Goal: Task Accomplishment & Management: Complete application form

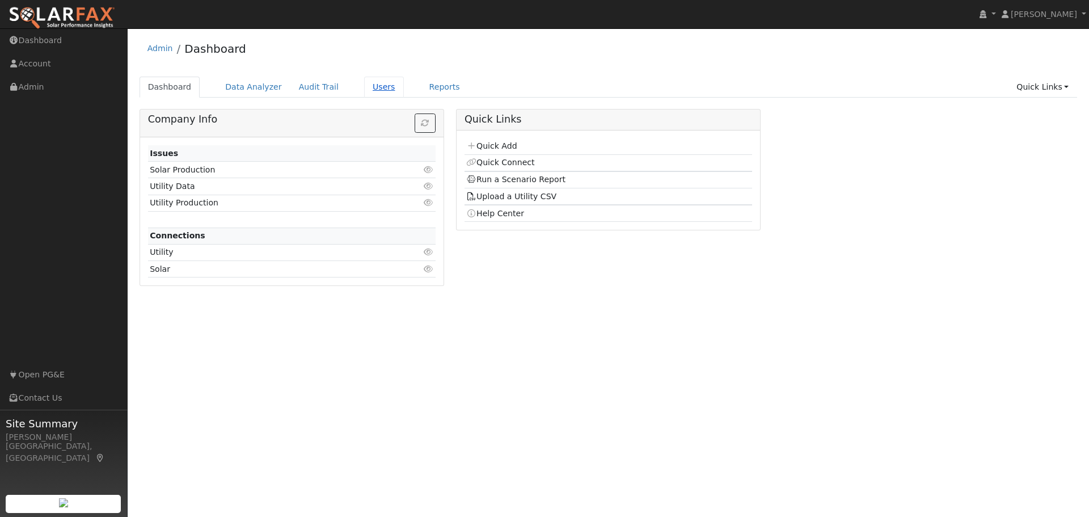
click at [364, 90] on link "Users" at bounding box center [384, 87] width 40 height 21
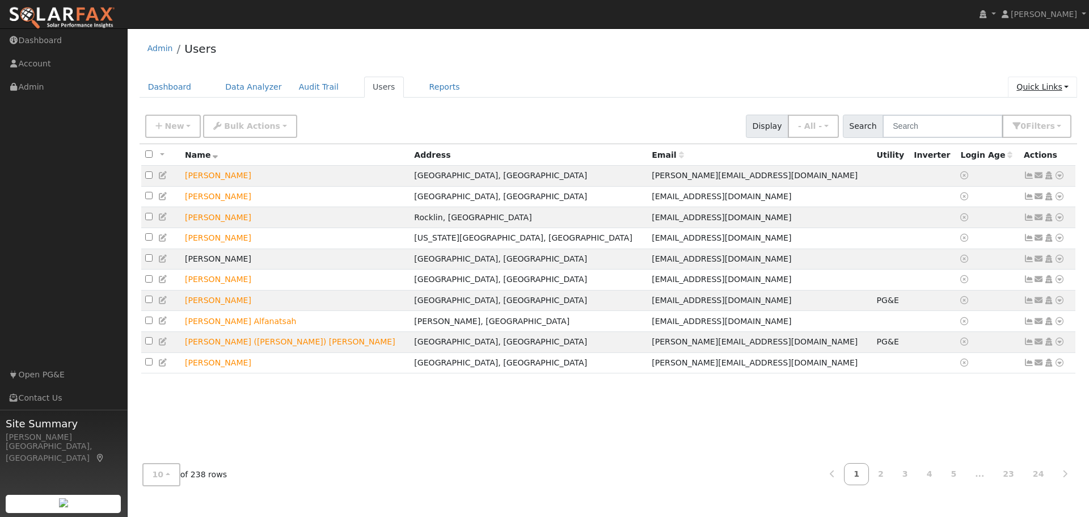
click at [1054, 87] on link "Quick Links" at bounding box center [1042, 87] width 69 height 21
click at [1031, 113] on link "Quick Add" at bounding box center [1019, 111] width 115 height 16
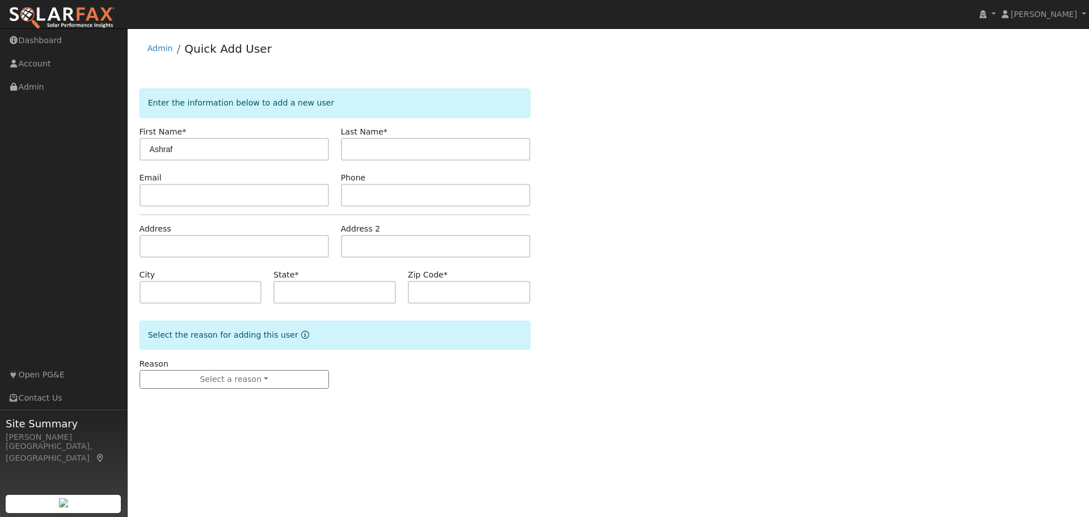
type input "Ashraf"
click at [353, 155] on input "text" at bounding box center [435, 149] width 189 height 23
paste input "Abdelwly"
type input "Abdelwly"
click at [197, 193] on input "text" at bounding box center [234, 195] width 189 height 23
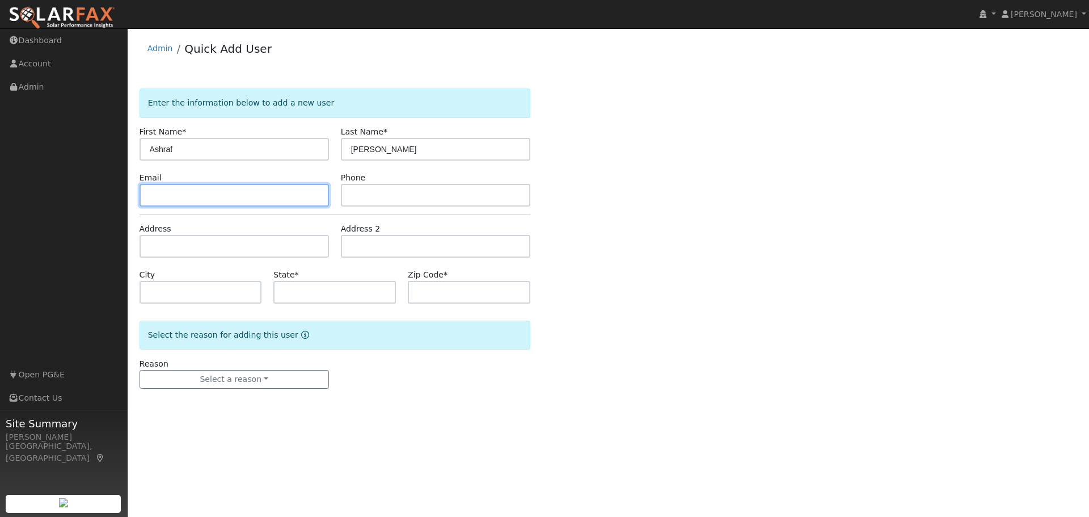
paste input "[EMAIL_ADDRESS][DOMAIN_NAME]"
type input "[EMAIL_ADDRESS][DOMAIN_NAME]"
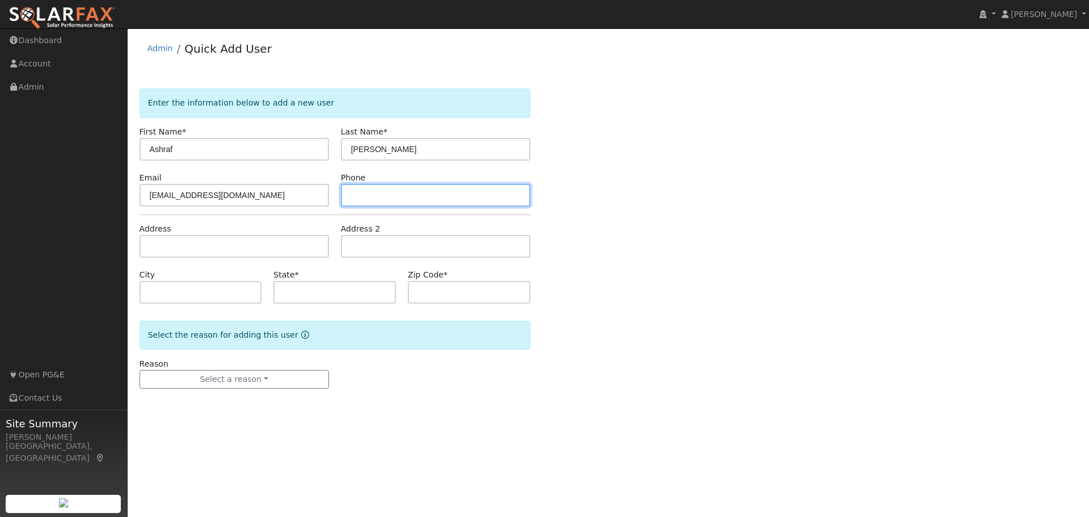
click at [366, 194] on input "text" at bounding box center [435, 195] width 189 height 23
paste input "(408) 213-7979"
type input "(408) 213-7979"
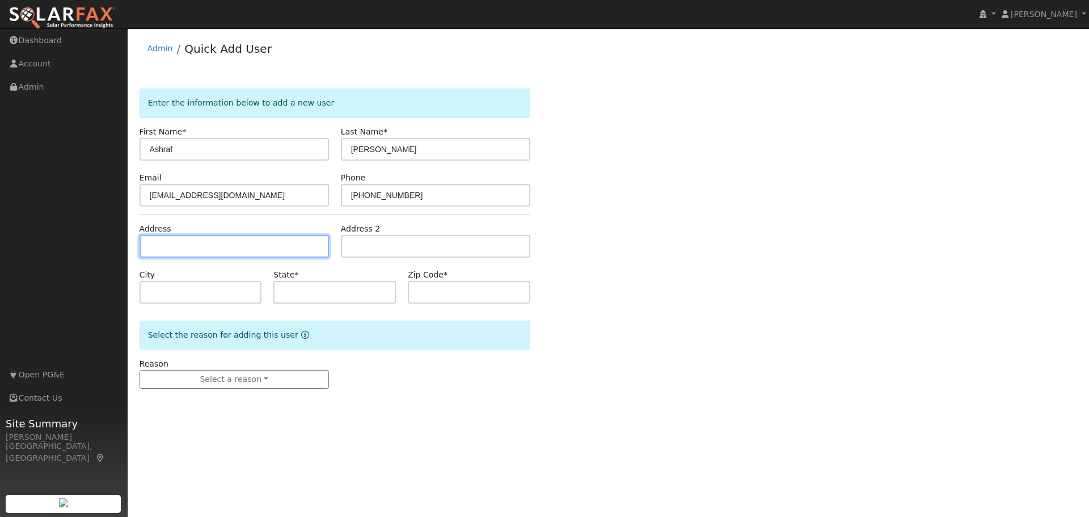
click at [159, 246] on input "text" at bounding box center [234, 246] width 189 height 23
paste input "2964 Tierra De Dios Dr"
type input "2964 Tierra de Dios Drive"
type input "El Dorado Hills"
type input "CA"
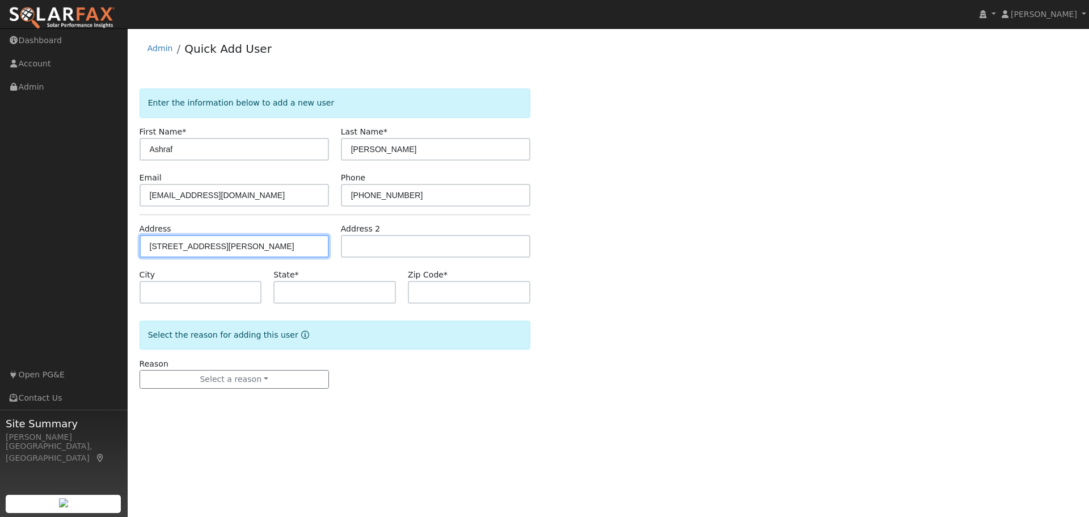
type input "95762"
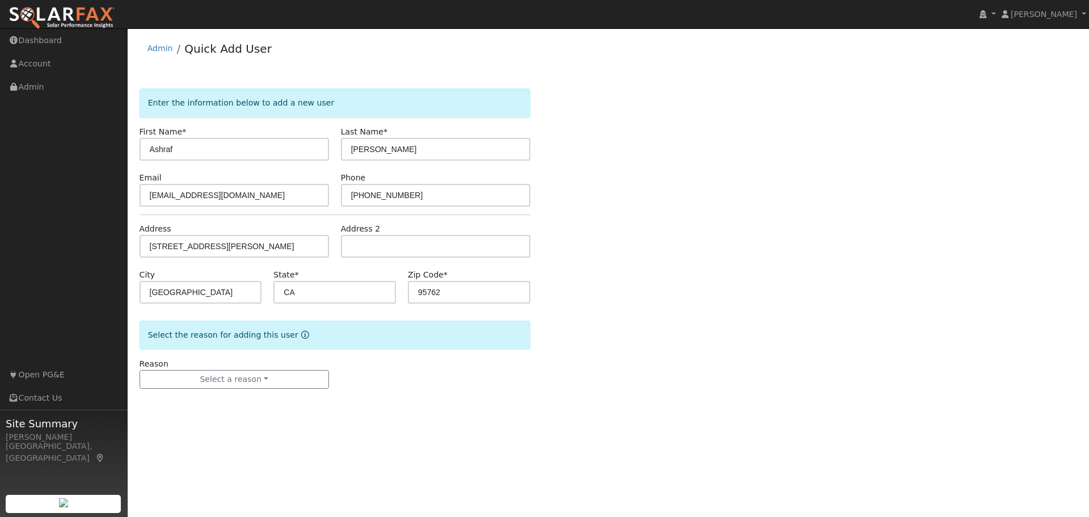
click at [898, 285] on div "Enter the information below to add a new user First Name * Ashraf Last Name * A…" at bounding box center [609, 249] width 938 height 323
click at [239, 373] on button "Select a reason" at bounding box center [234, 379] width 189 height 19
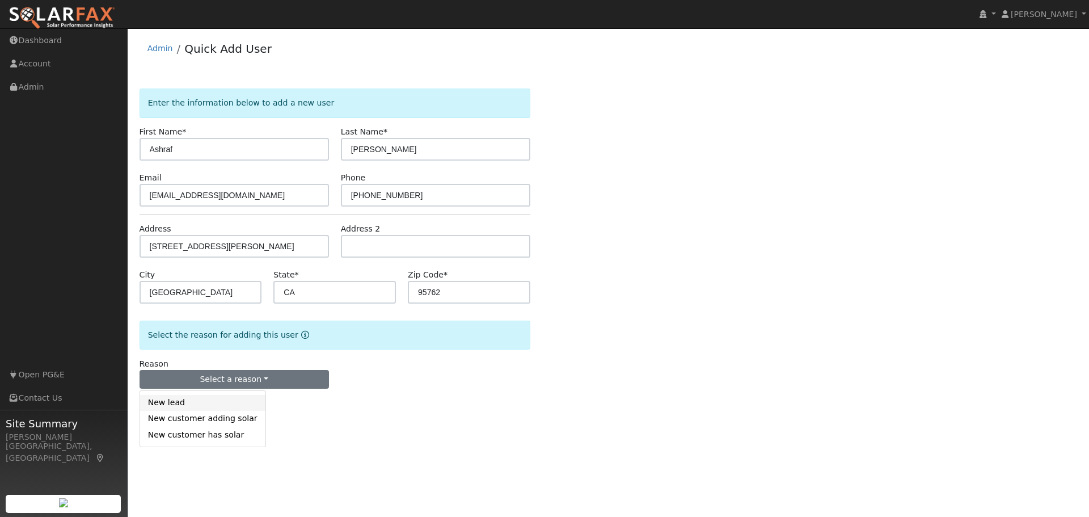
click at [201, 403] on link "New lead" at bounding box center [202, 403] width 125 height 16
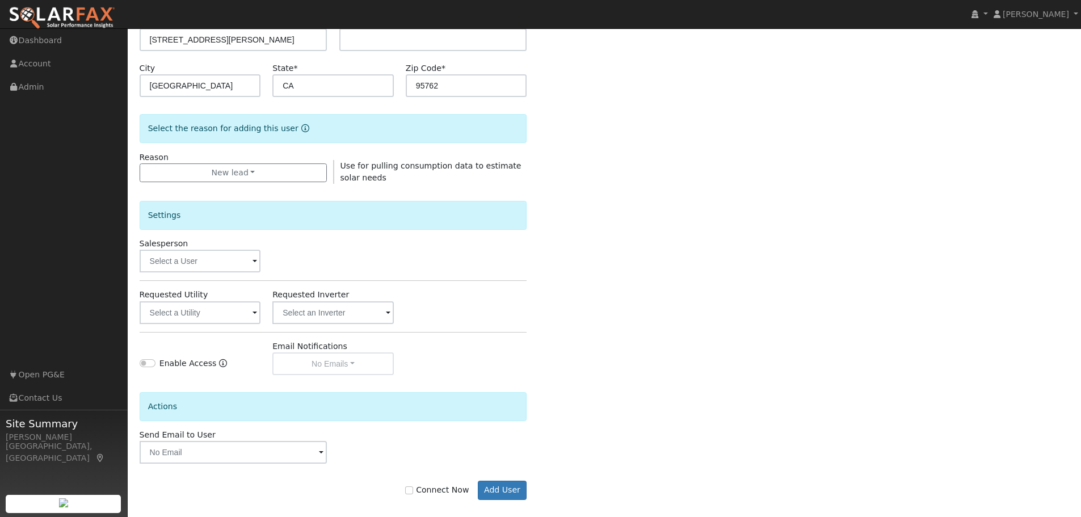
scroll to position [218, 0]
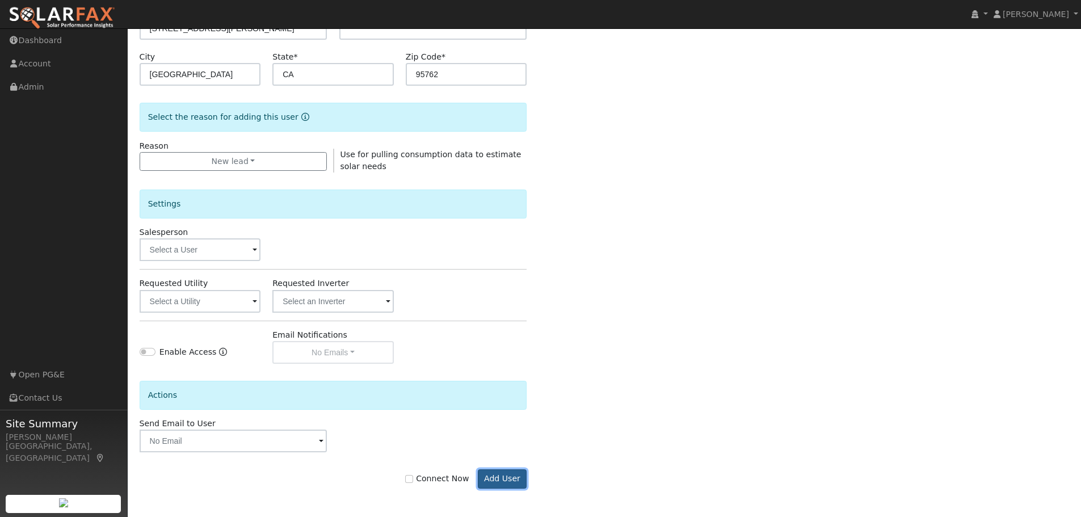
click at [492, 481] on button "Add User" at bounding box center [502, 478] width 49 height 19
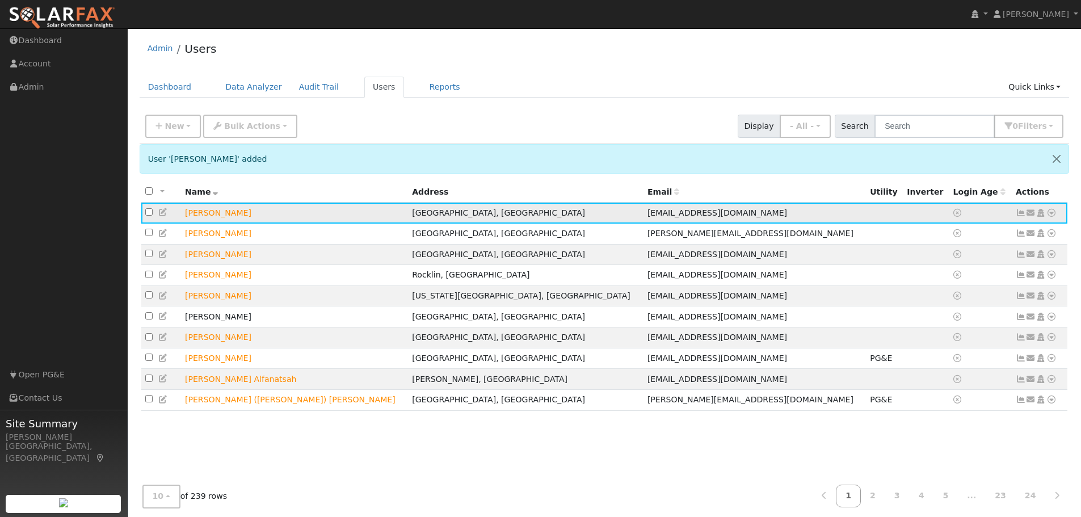
click at [1051, 213] on icon at bounding box center [1051, 213] width 10 height 8
click at [1019, 233] on link "Data Analyzer" at bounding box center [1014, 233] width 82 height 16
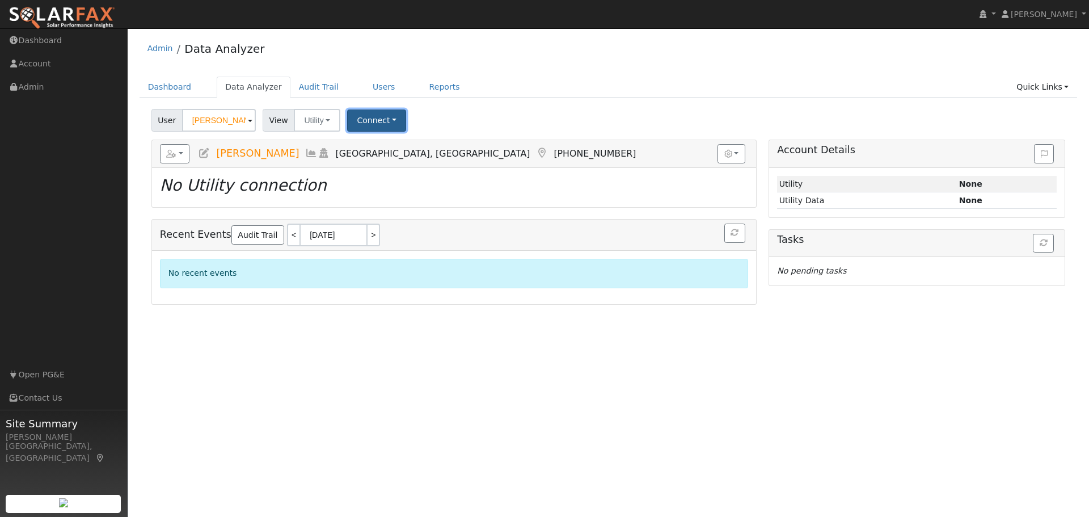
click at [362, 125] on button "Connect" at bounding box center [376, 120] width 59 height 22
click at [398, 144] on link "Select a Provider" at bounding box center [392, 145] width 88 height 16
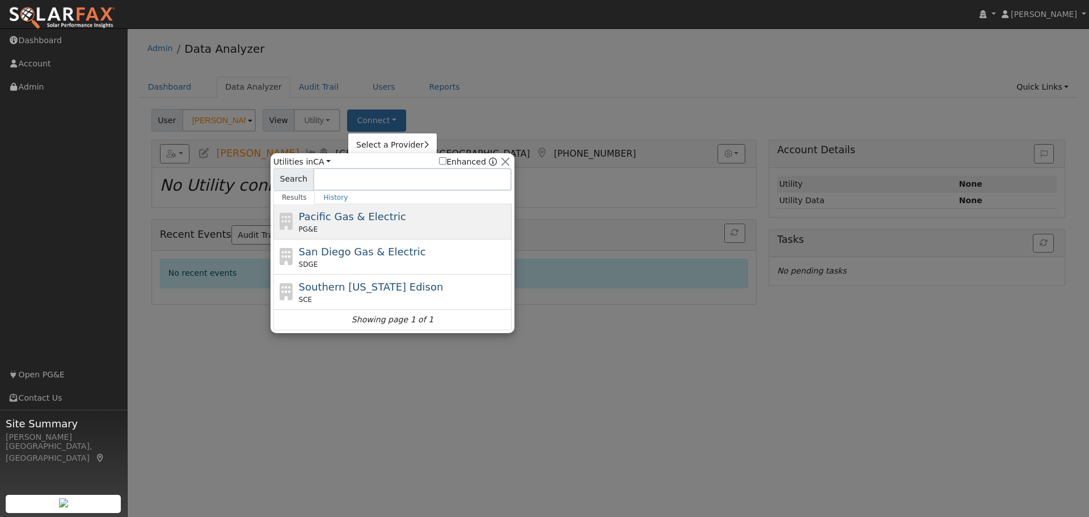
click at [403, 218] on div "Pacific Gas & Electric PG&E" at bounding box center [404, 222] width 210 height 26
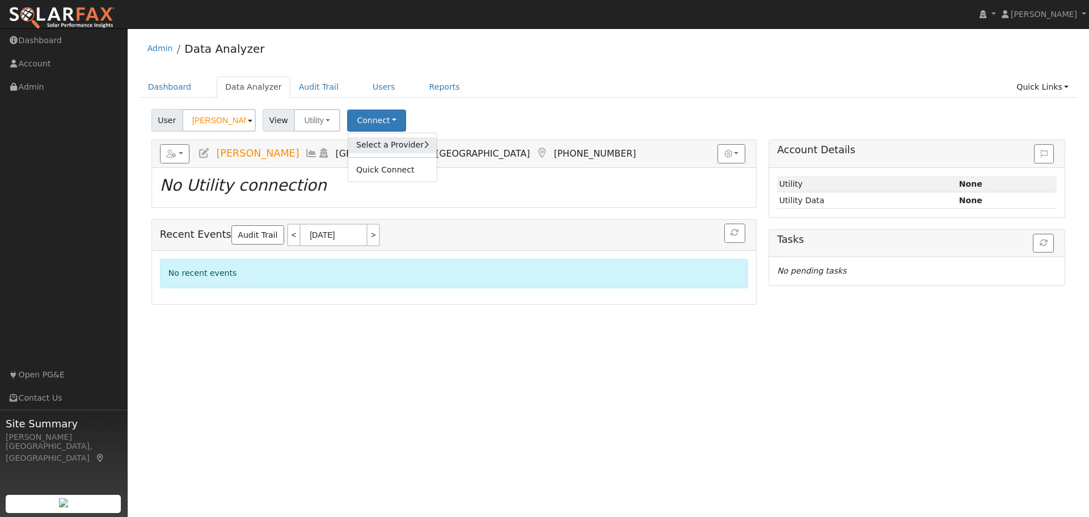
click at [372, 146] on link "Select a Provider" at bounding box center [392, 145] width 88 height 16
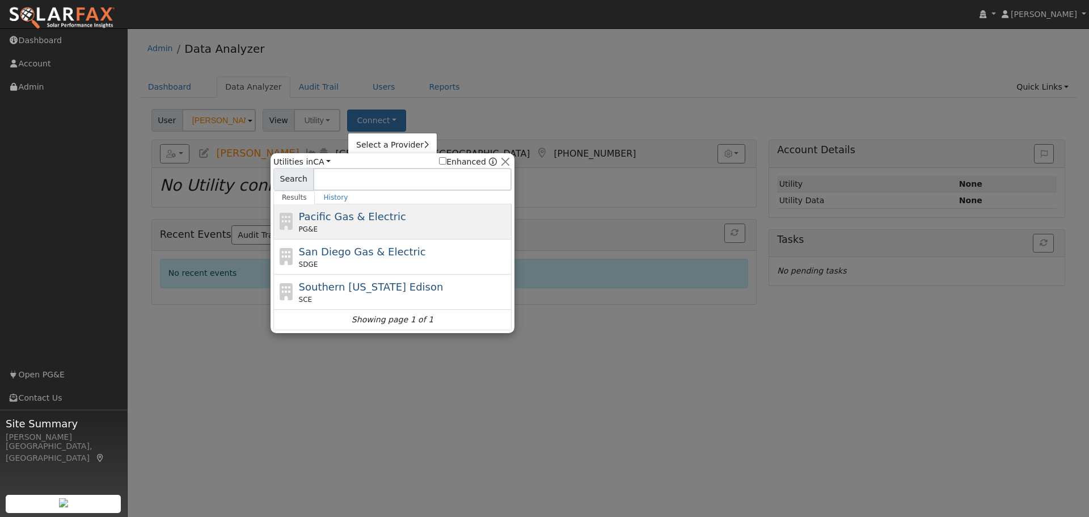
click at [383, 218] on div "Pacific Gas & Electric PG&E" at bounding box center [404, 222] width 210 height 26
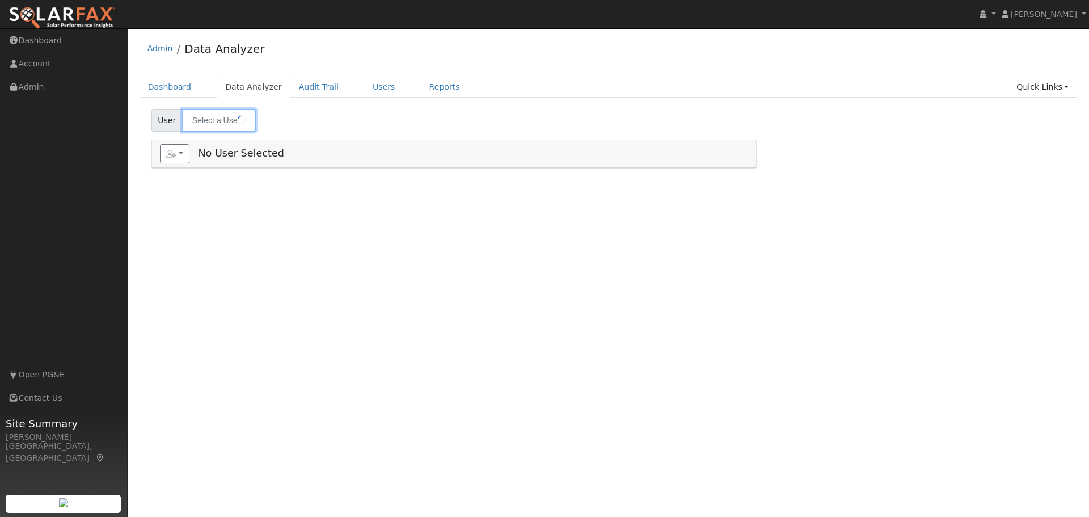
type input "[PERSON_NAME]"
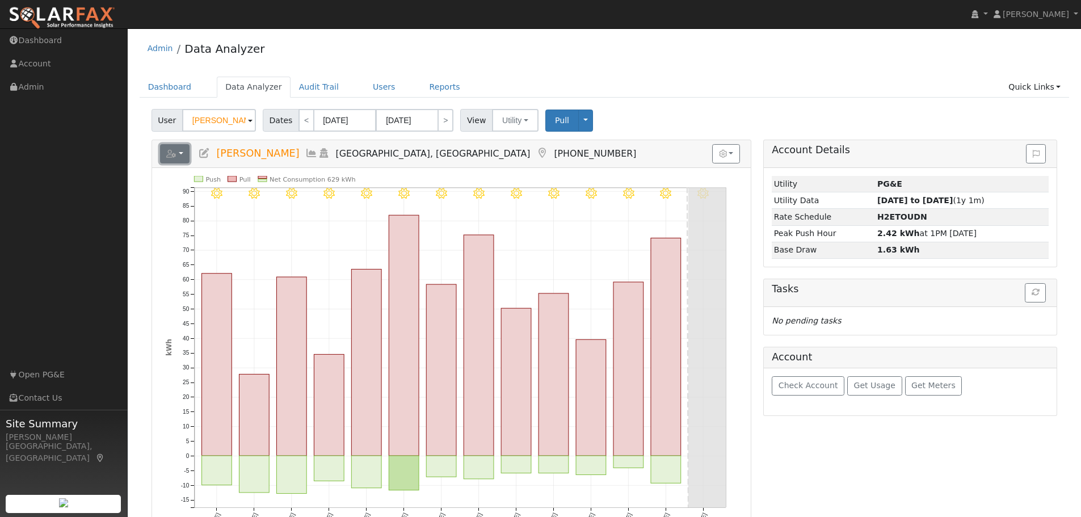
click at [170, 153] on icon "button" at bounding box center [171, 154] width 10 height 8
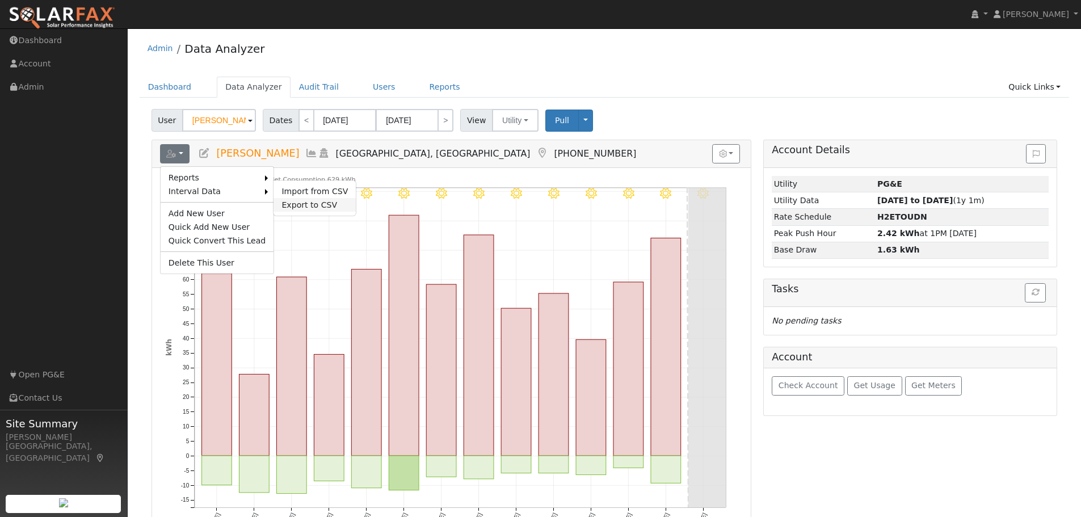
click at [283, 201] on link "Export to CSV" at bounding box center [314, 205] width 82 height 14
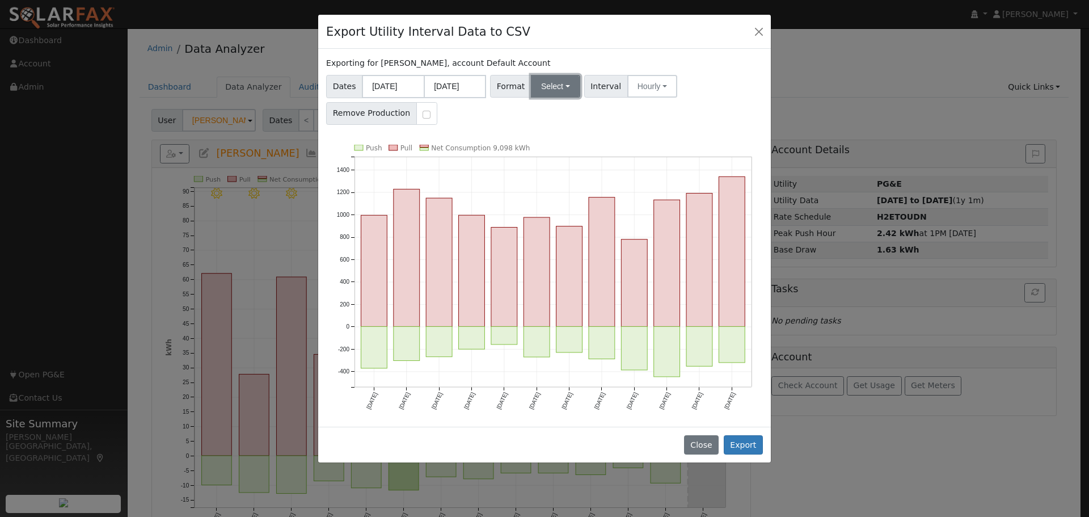
click at [539, 87] on button "Select" at bounding box center [555, 86] width 49 height 23
click at [556, 111] on link "Generic" at bounding box center [568, 111] width 81 height 16
click at [743, 448] on button "Export" at bounding box center [743, 444] width 39 height 19
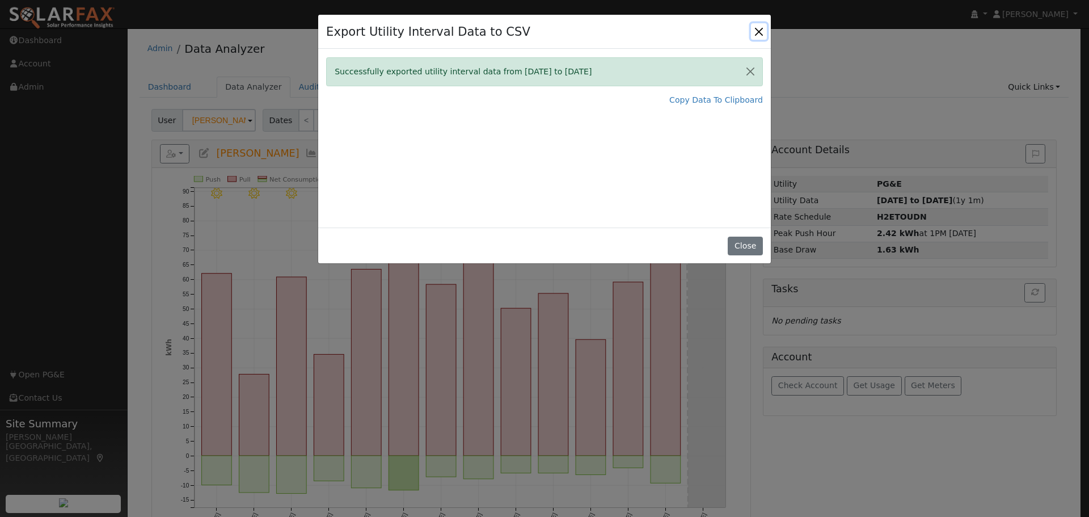
click at [756, 34] on button "Close" at bounding box center [759, 31] width 16 height 16
